Goal: Information Seeking & Learning: Learn about a topic

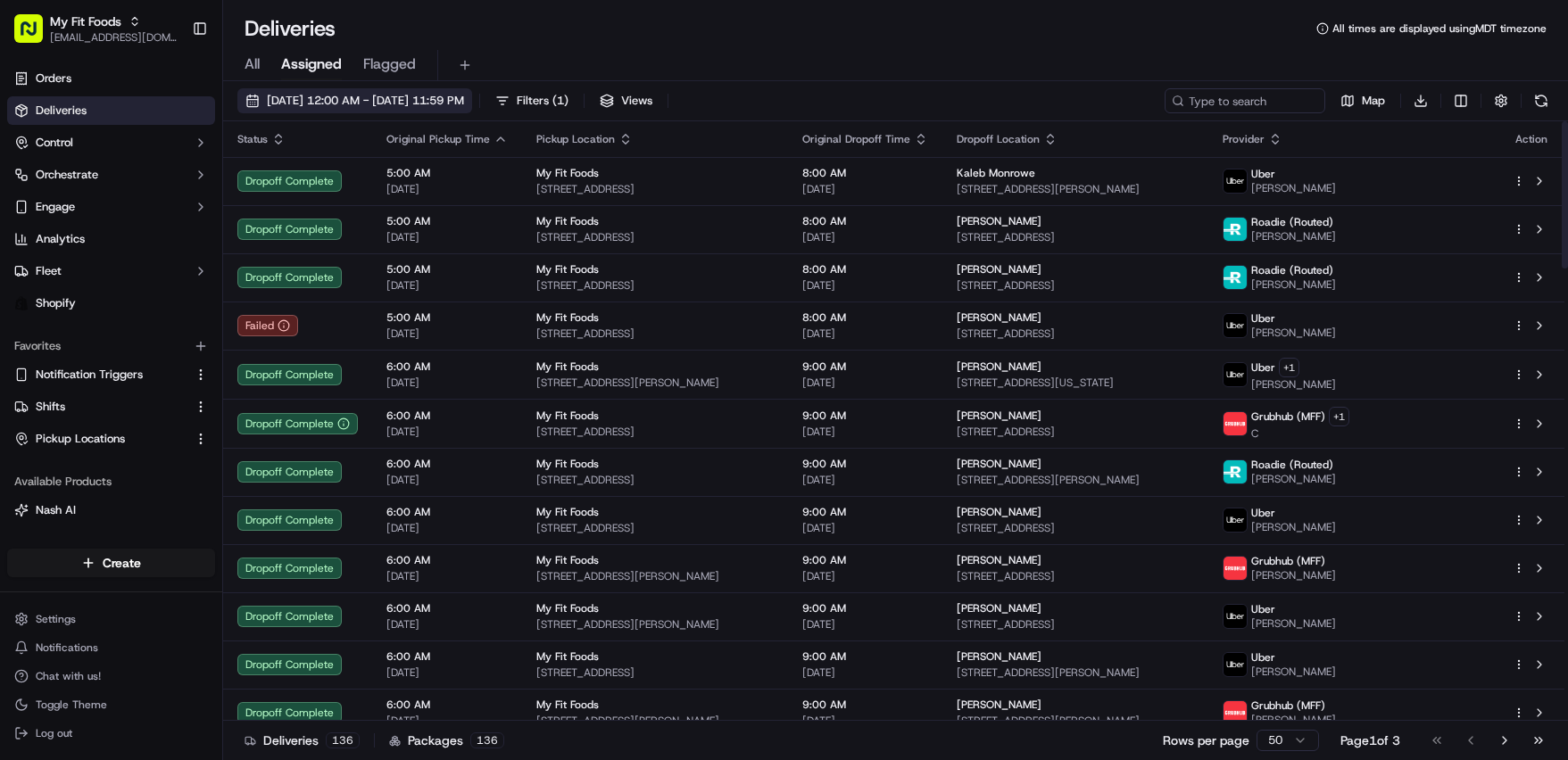
click at [464, 96] on span "[DATE] 12:00 AM - [DATE] 11:59 PM" at bounding box center [365, 101] width 197 height 16
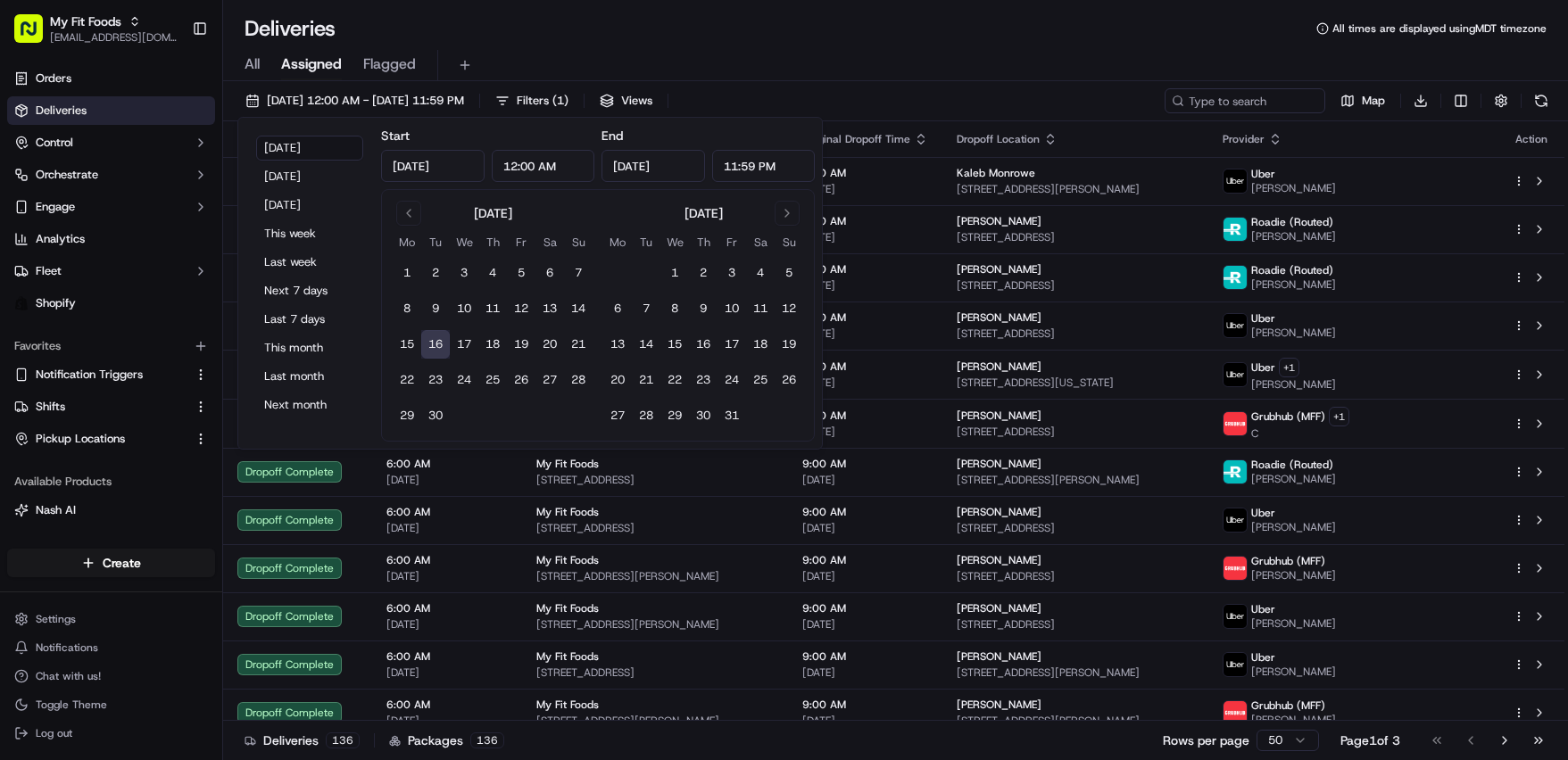
click at [412, 226] on div "[DATE] Mo Tu We Th Fr Sa Su 1 2 3 4 5 6 7 8 9 10 11 12 13 14 15 16 17 18 19 20 …" at bounding box center [493, 315] width 200 height 230
click at [408, 174] on input "[DATE]" at bounding box center [433, 165] width 104 height 32
click at [412, 217] on button "Go to previous month" at bounding box center [408, 213] width 25 height 25
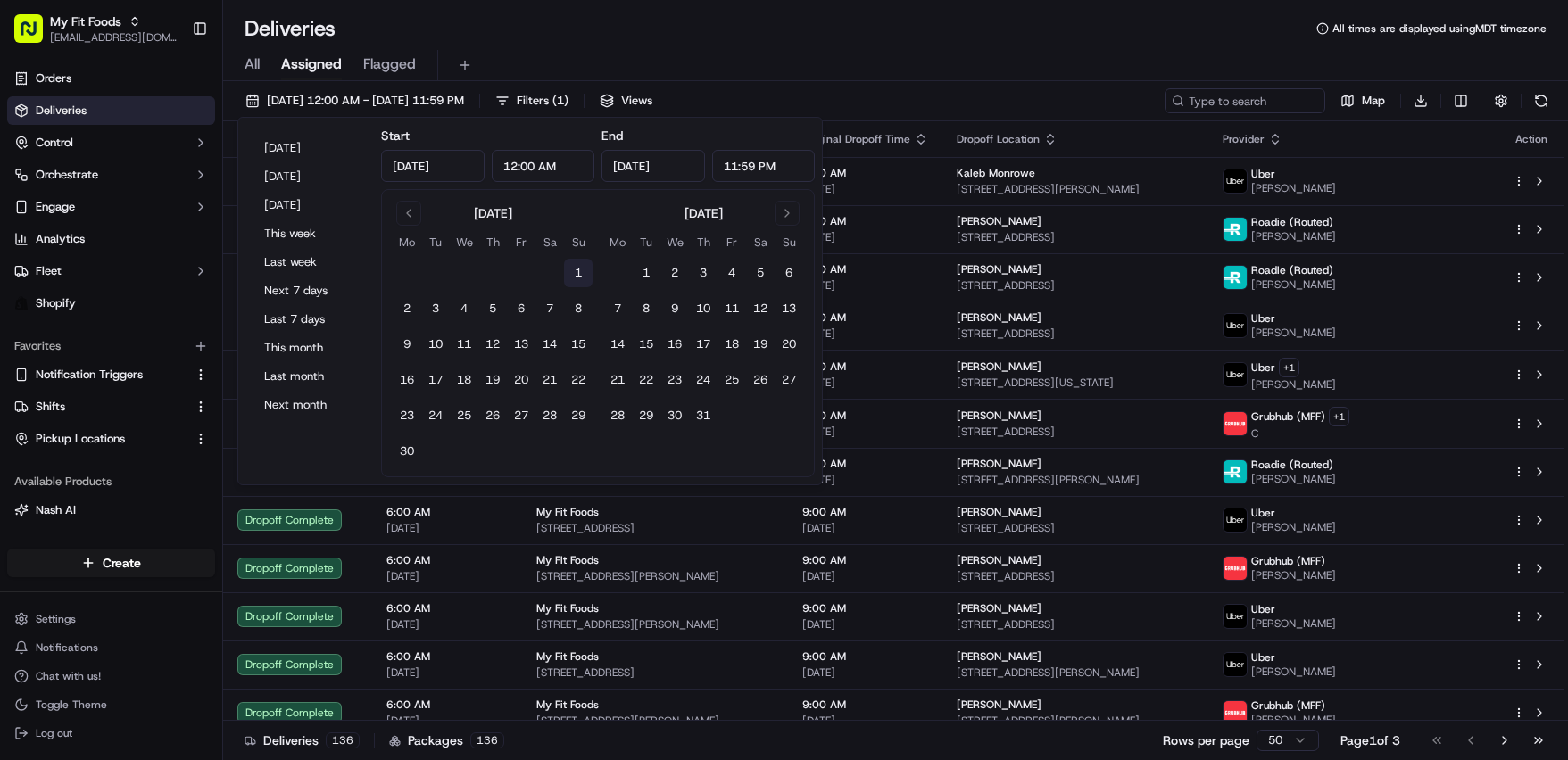
click at [574, 266] on button "1" at bounding box center [578, 273] width 29 height 29
type input "[DATE]"
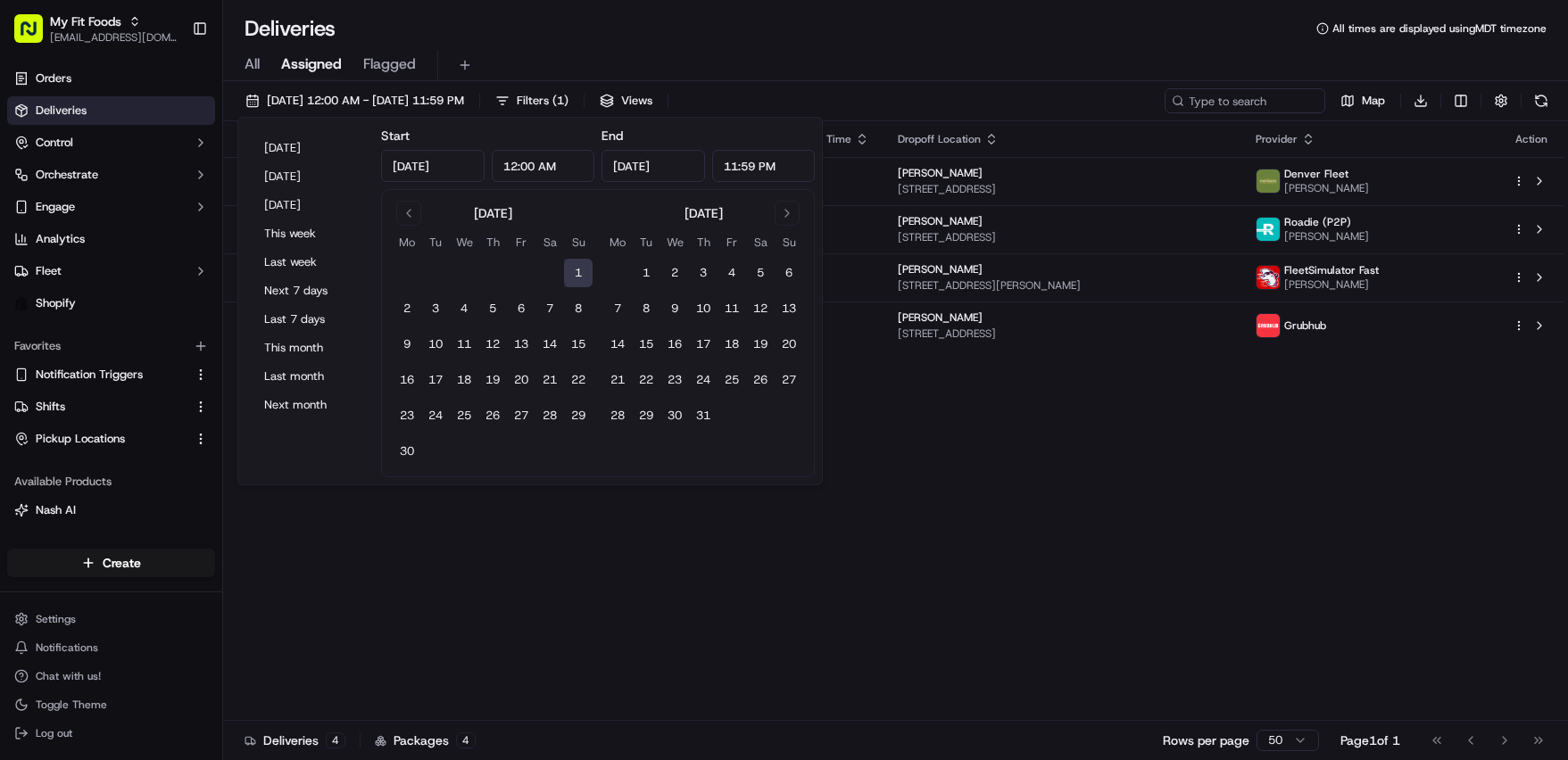
click at [662, 151] on input "[DATE]" at bounding box center [653, 165] width 104 height 32
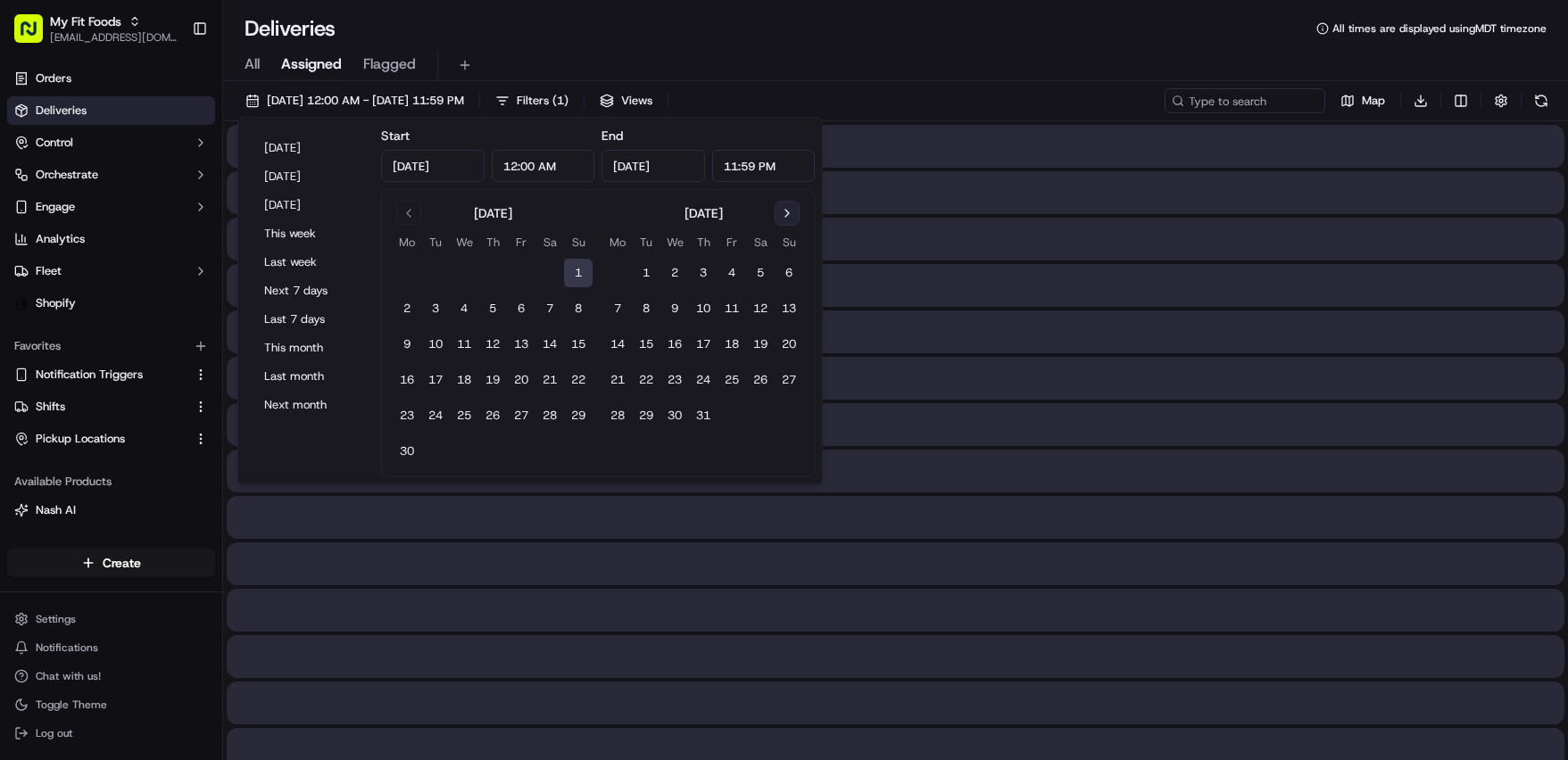
click at [796, 212] on button "Go to next month" at bounding box center [787, 213] width 25 height 25
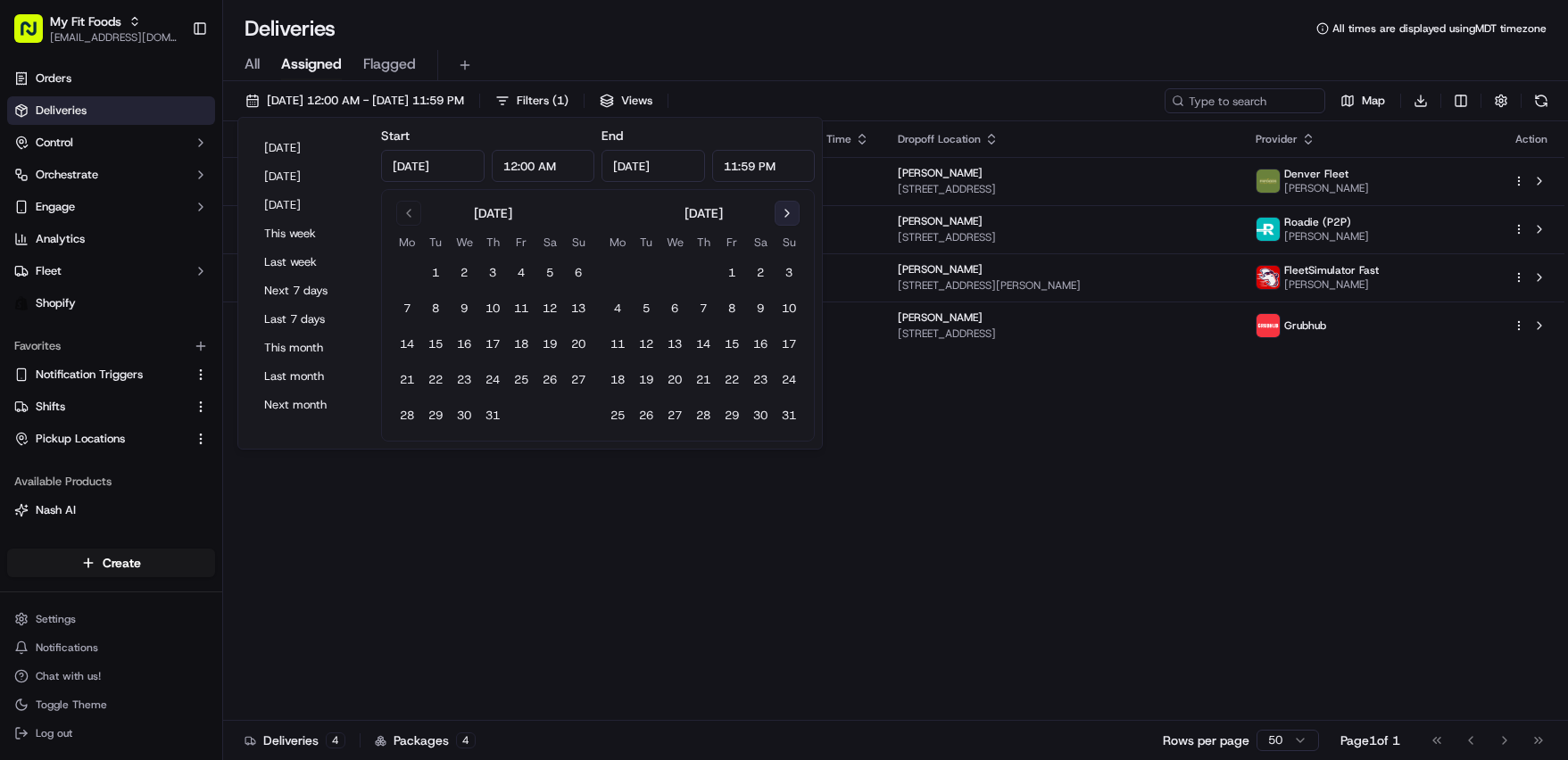
click at [796, 212] on button "Go to next month" at bounding box center [787, 213] width 25 height 25
click at [409, 219] on button "Go to previous month" at bounding box center [408, 213] width 25 height 25
click at [439, 344] on button "16" at bounding box center [435, 345] width 29 height 29
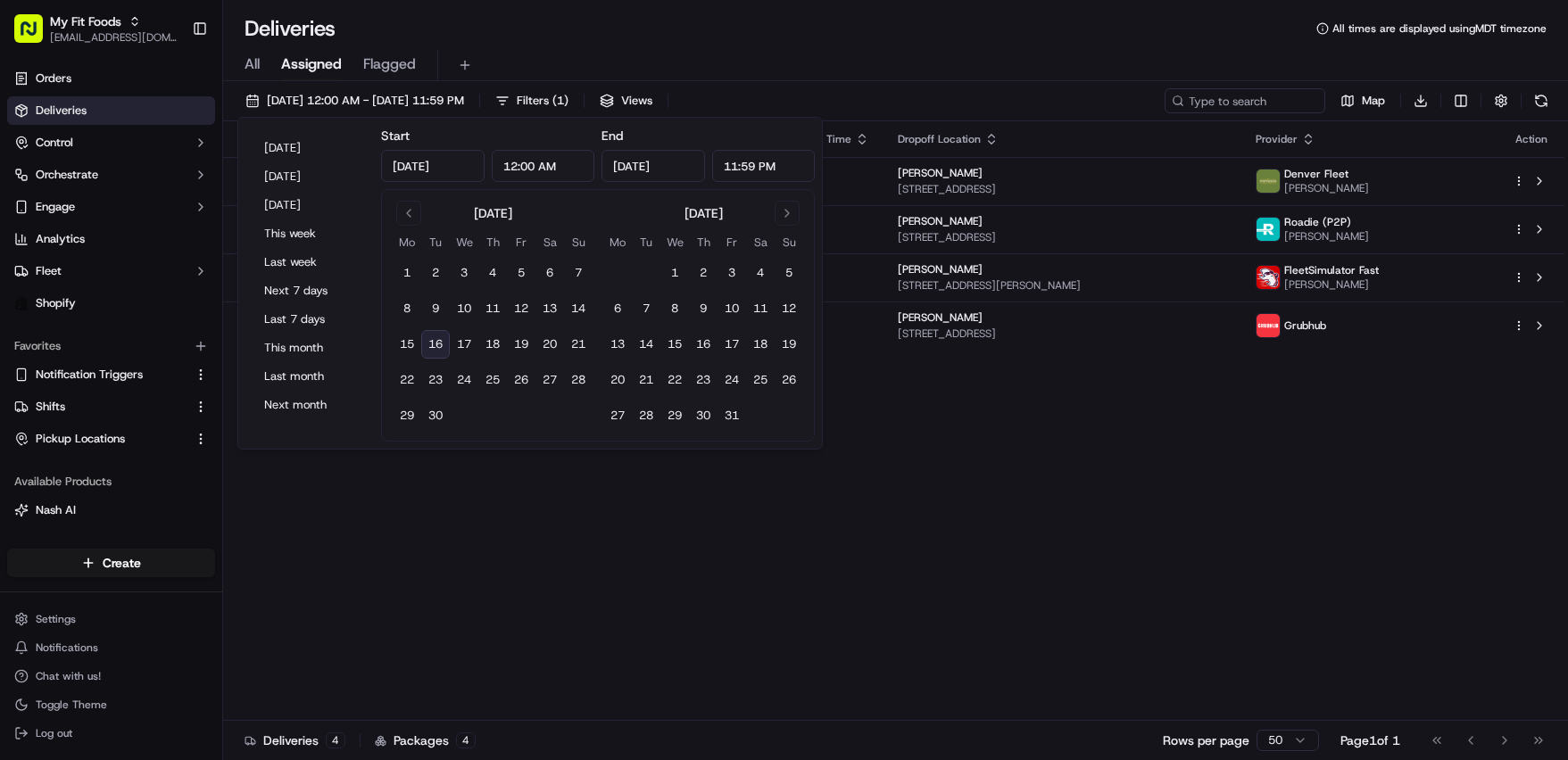
type input "[DATE]"
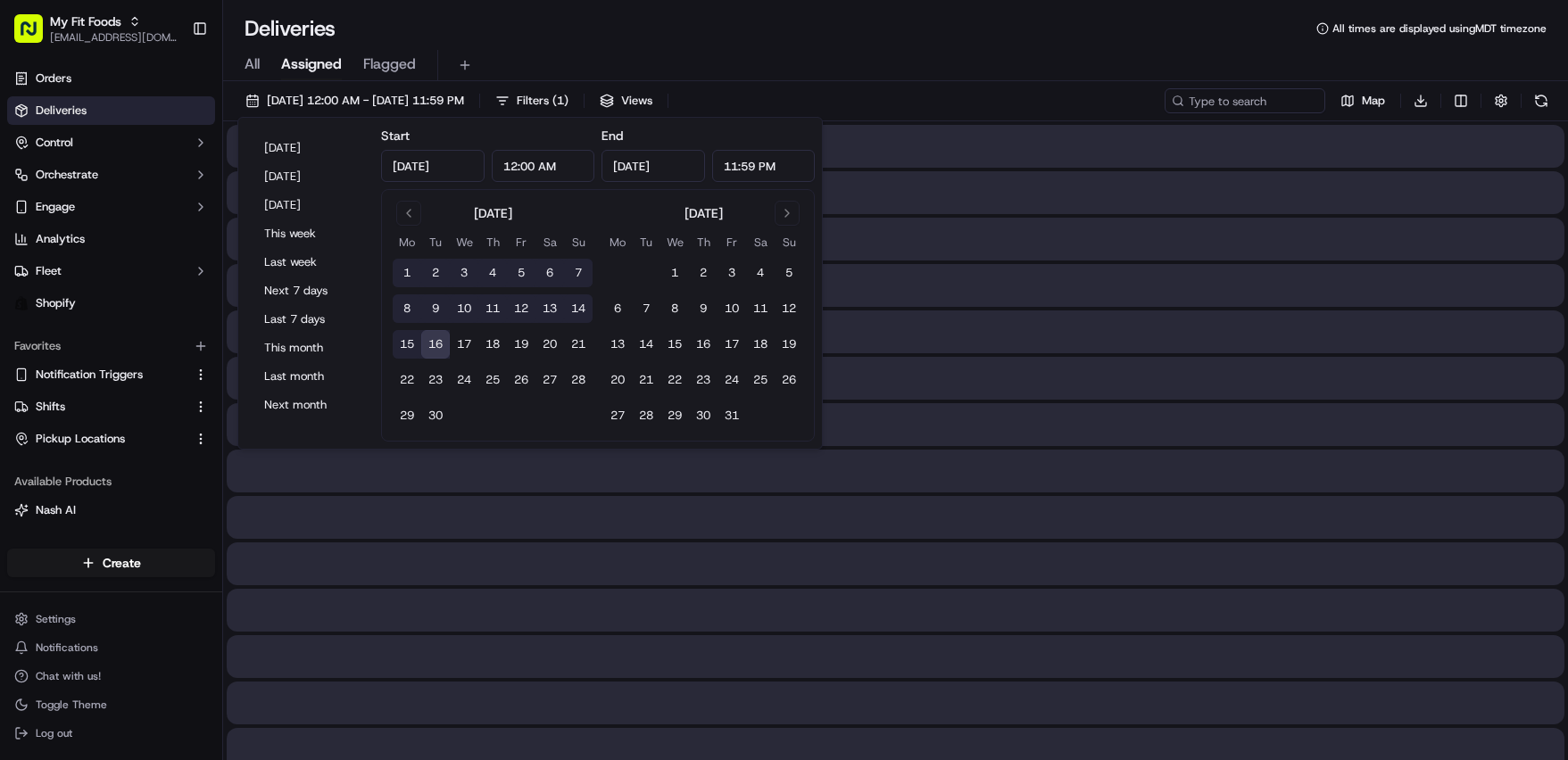
click at [770, 20] on div "Deliveries All times are displayed using MDT timezone" at bounding box center [894, 29] width 1344 height 29
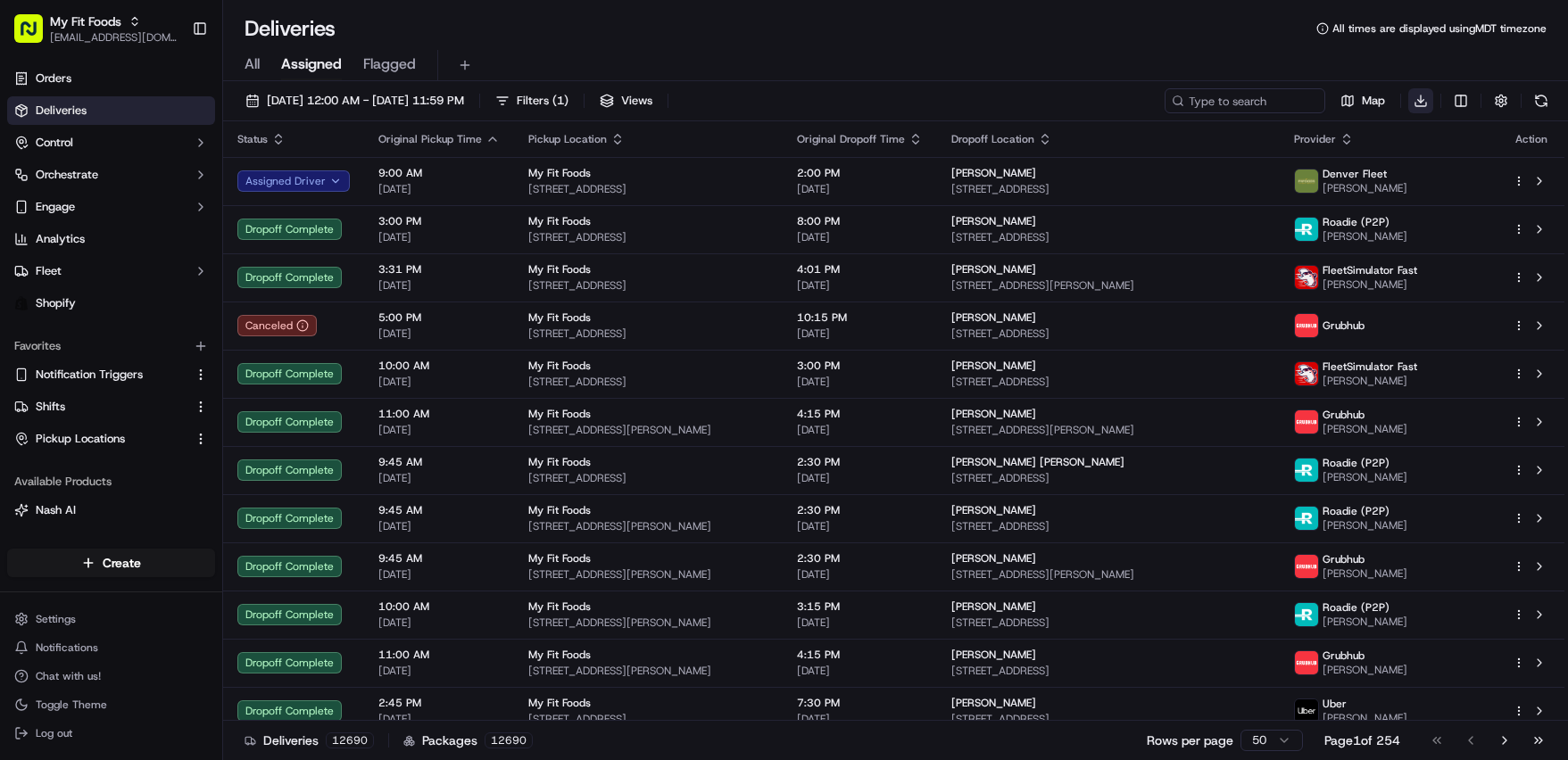
click at [1418, 94] on html "My Fit Foods [EMAIL_ADDRESS][DOMAIN_NAME] Toggle Sidebar Orders Deliveries Cont…" at bounding box center [784, 380] width 1568 height 760
click at [1372, 175] on div "Completed Report" at bounding box center [1420, 166] width 212 height 32
click at [1424, 106] on html "My Fit Foods [EMAIL_ADDRESS][DOMAIN_NAME] Toggle Sidebar Orders Deliveries Cont…" at bounding box center [784, 380] width 1568 height 760
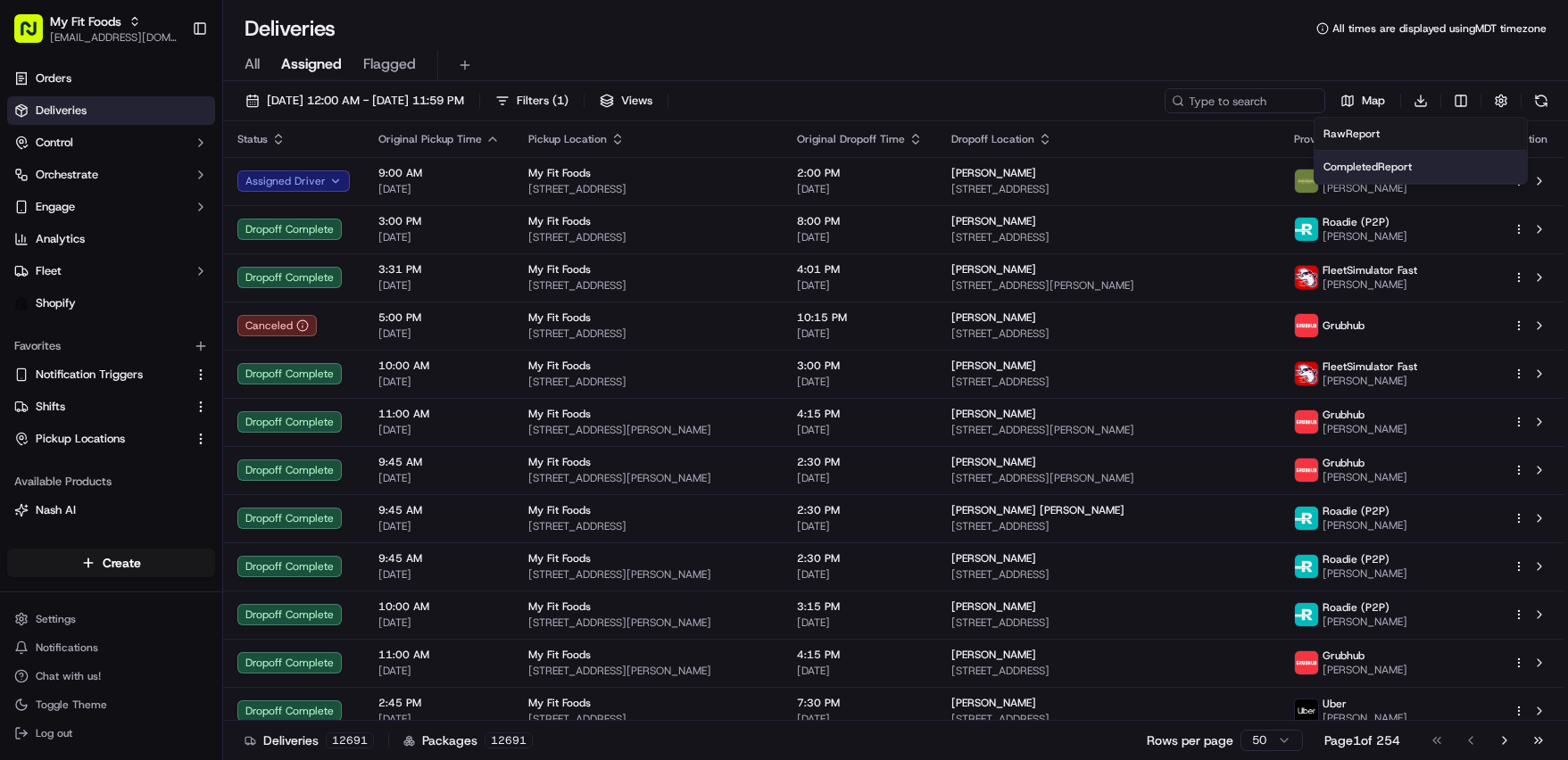
click at [1345, 175] on div "Completed Report" at bounding box center [1420, 166] width 212 height 32
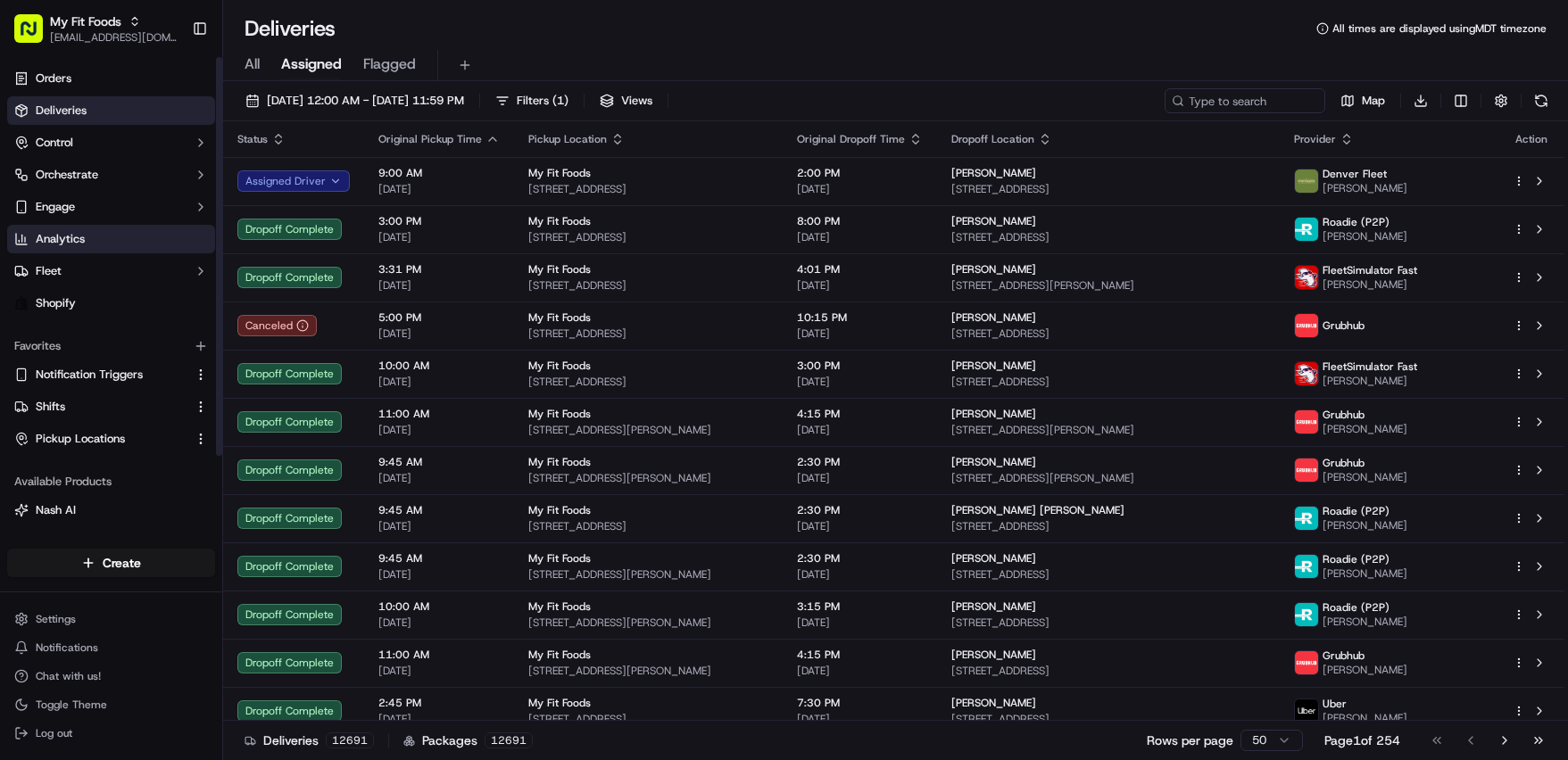
click at [92, 228] on link "Analytics" at bounding box center [110, 239] width 208 height 29
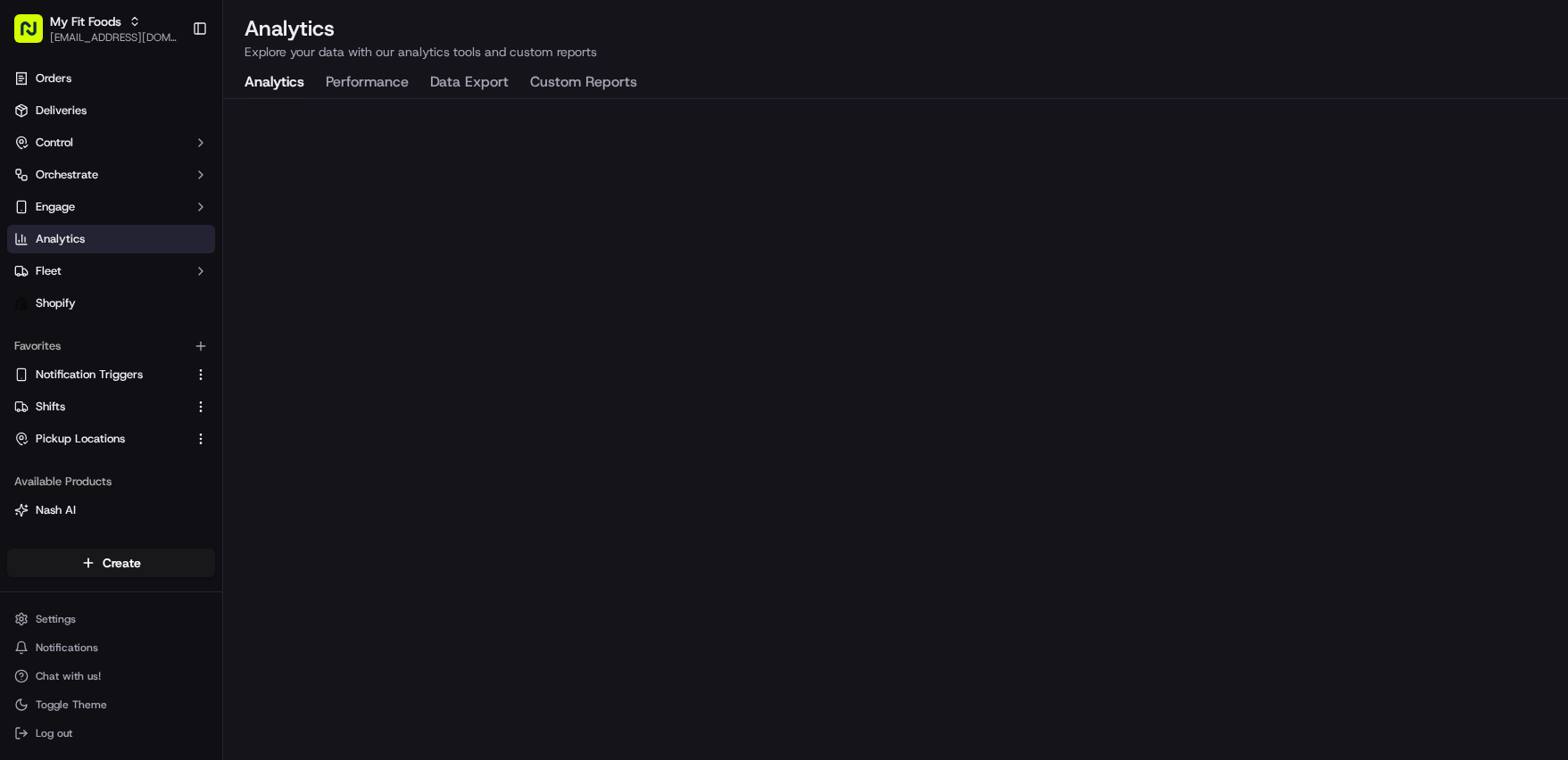
click at [469, 62] on div "Analytics Explore your data with our analytics tools and custom reports Analyti…" at bounding box center [894, 380] width 1344 height 760
click at [469, 78] on button "Data Export" at bounding box center [470, 84] width 79 height 31
click at [602, 89] on button "Custom Reports" at bounding box center [583, 84] width 107 height 31
click at [153, 259] on button "Fleet" at bounding box center [110, 271] width 208 height 29
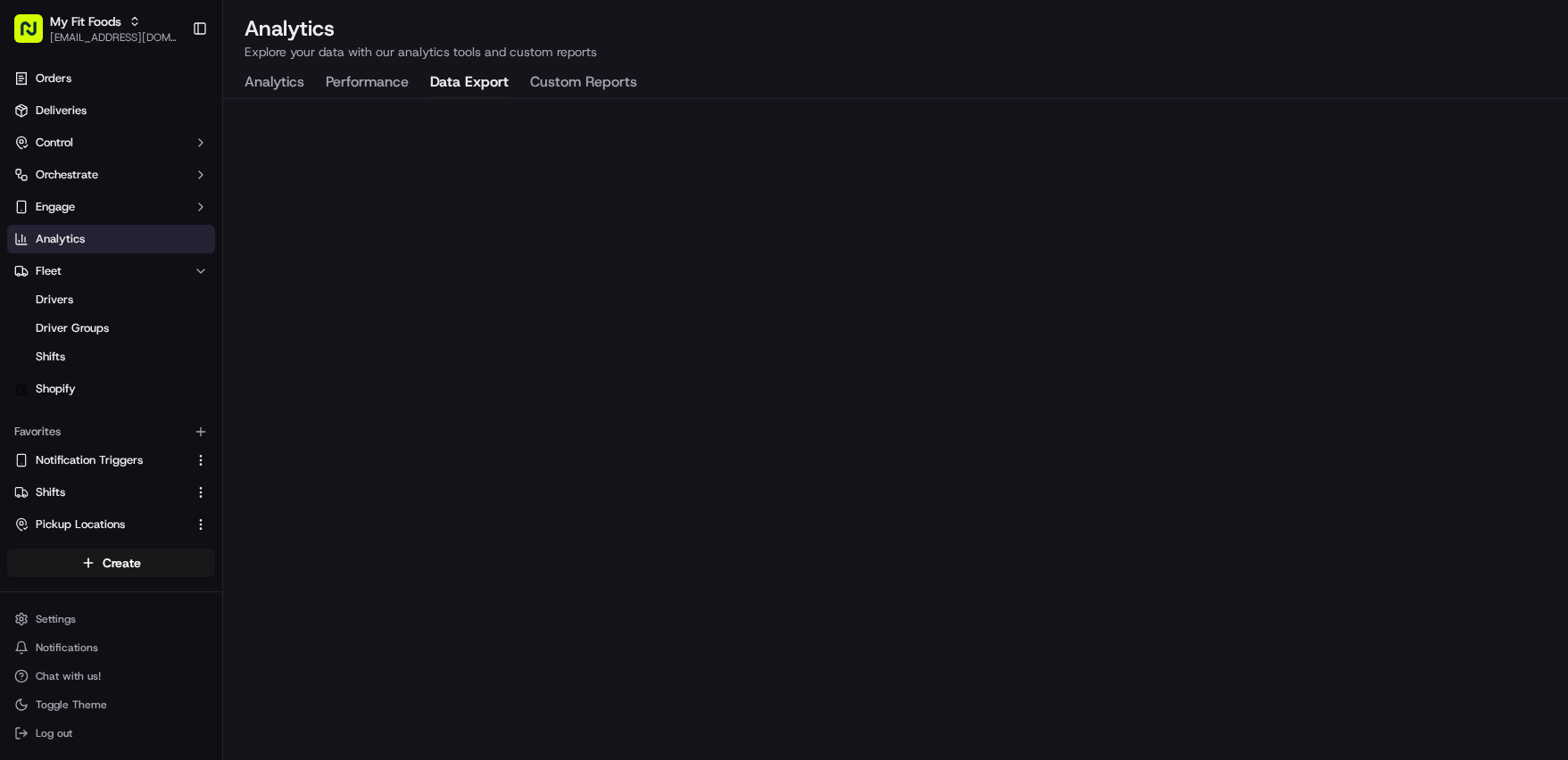
click at [474, 74] on button "Data Export" at bounding box center [470, 84] width 79 height 31
